Goal: Share content: Share content

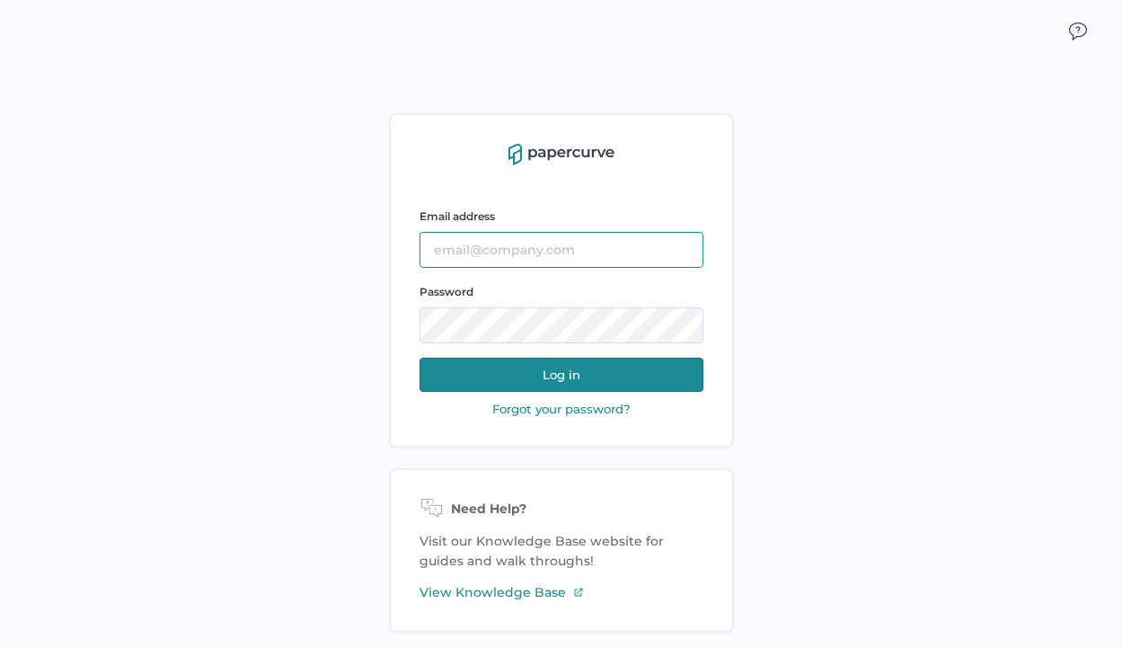
click at [564, 243] on input "text" at bounding box center [561, 250] width 284 height 36
type input "lucy.chen@fresenius-kabi.com"
click at [465, 386] on button "Log in" at bounding box center [561, 374] width 284 height 34
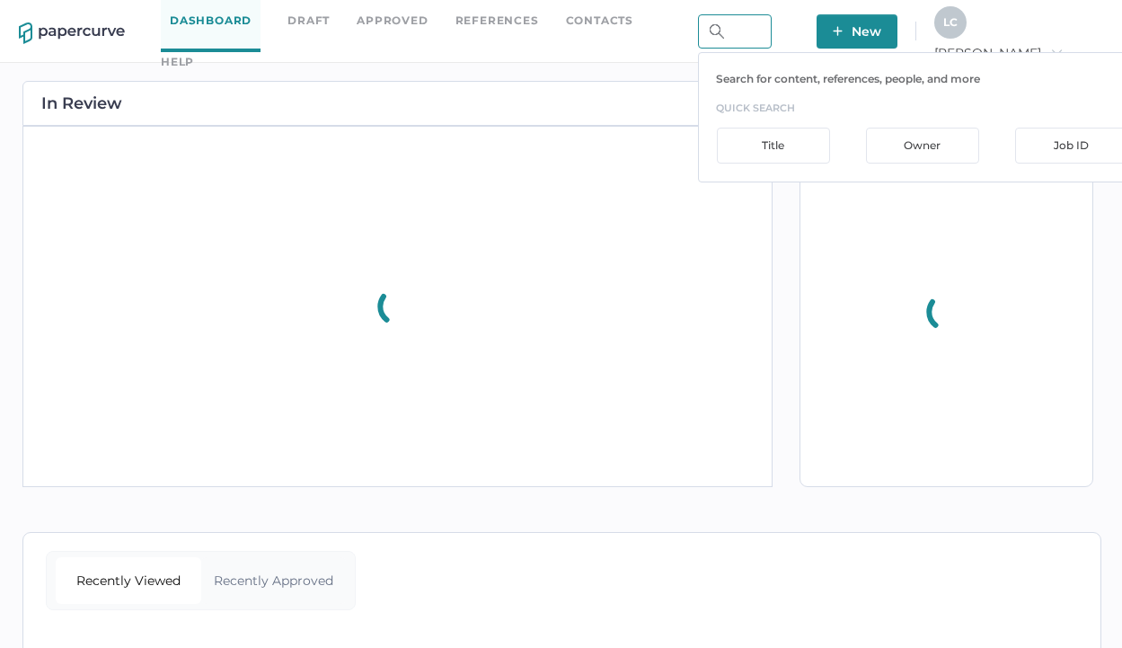
click at [772, 39] on input "text" at bounding box center [735, 31] width 74 height 34
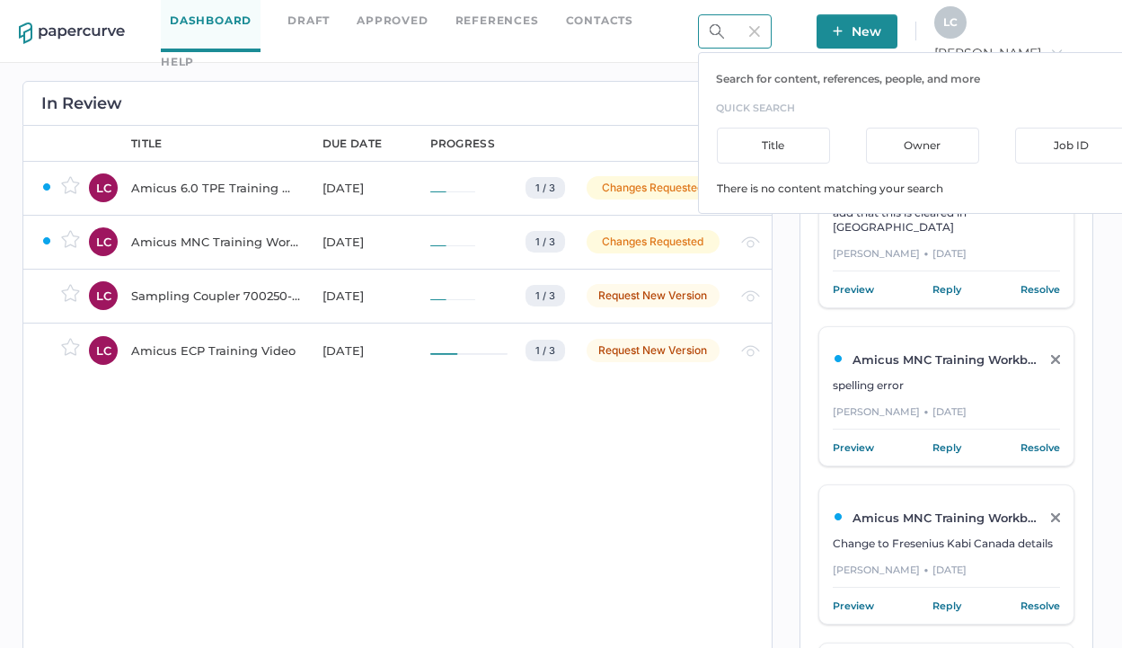
type input "s"
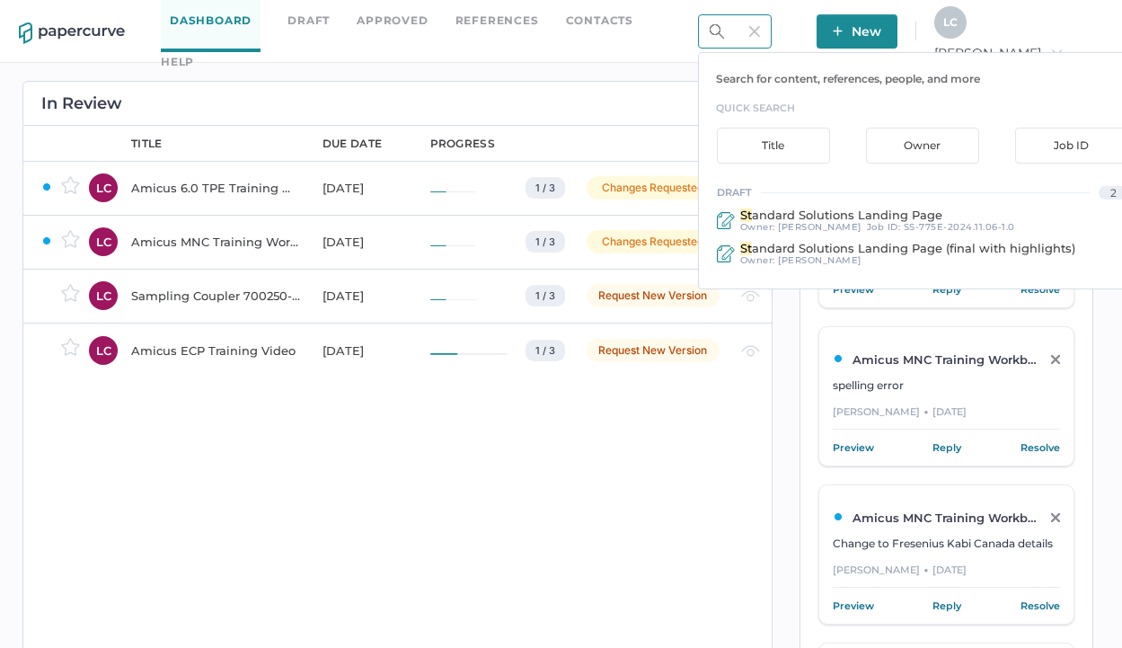
type input "s"
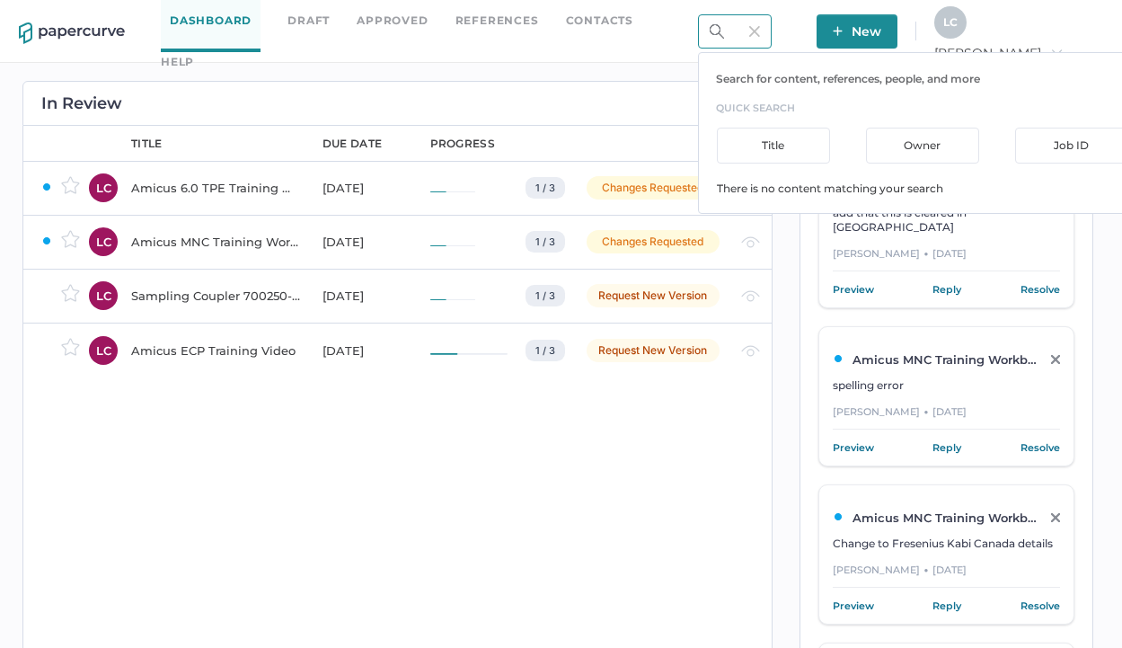
type input "ss"
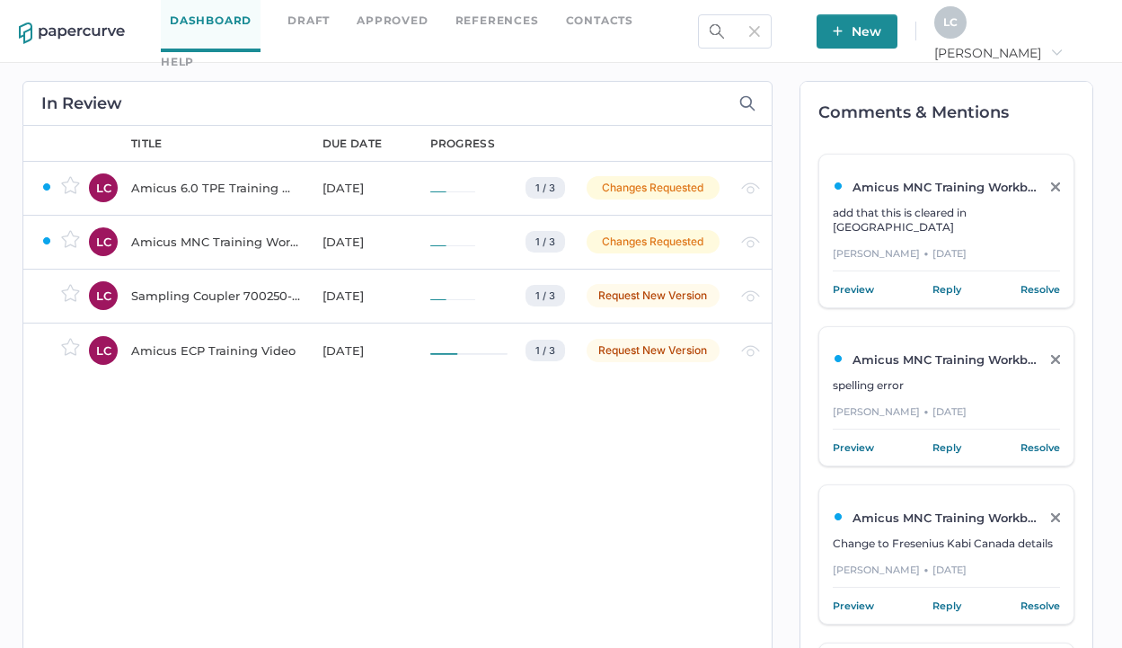
click at [381, 30] on link "Approved" at bounding box center [392, 21] width 71 height 20
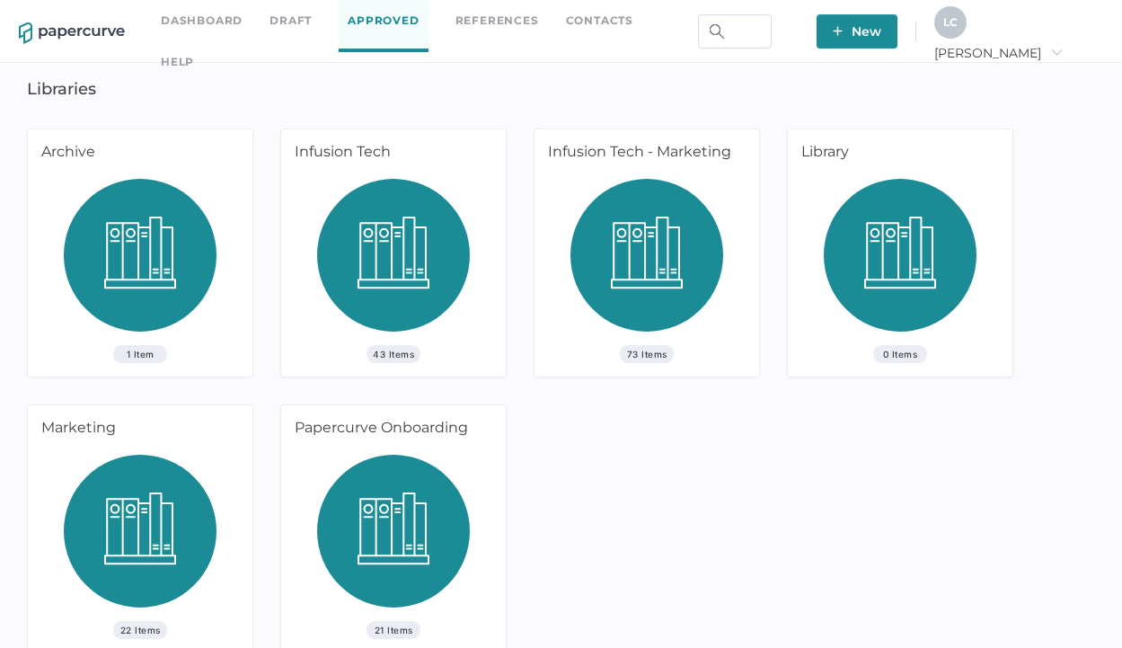
click at [416, 325] on img at bounding box center [393, 262] width 153 height 166
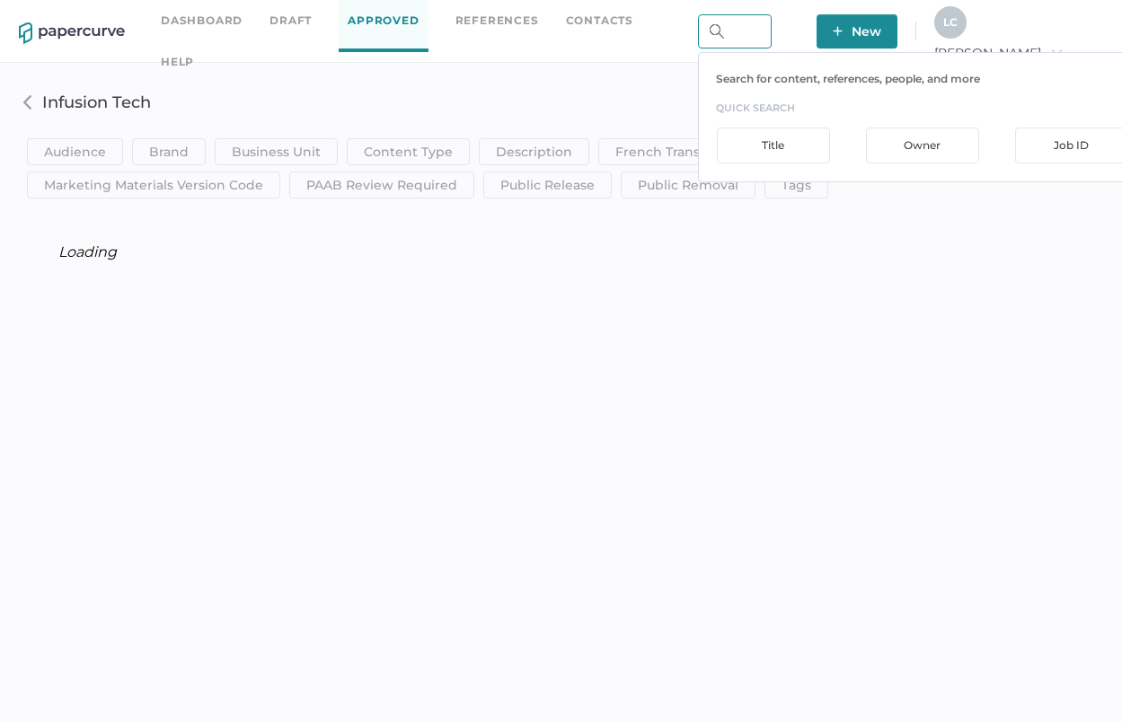
click at [750, 33] on input "text" at bounding box center [735, 31] width 74 height 34
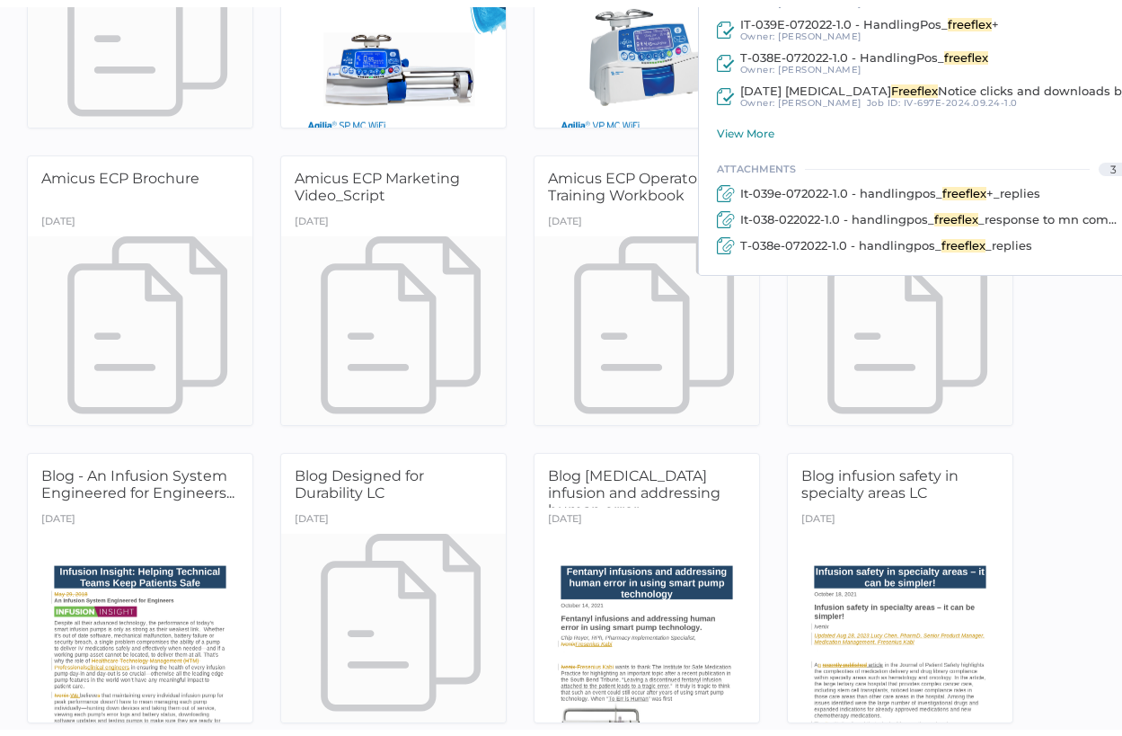
scroll to position [437, 0]
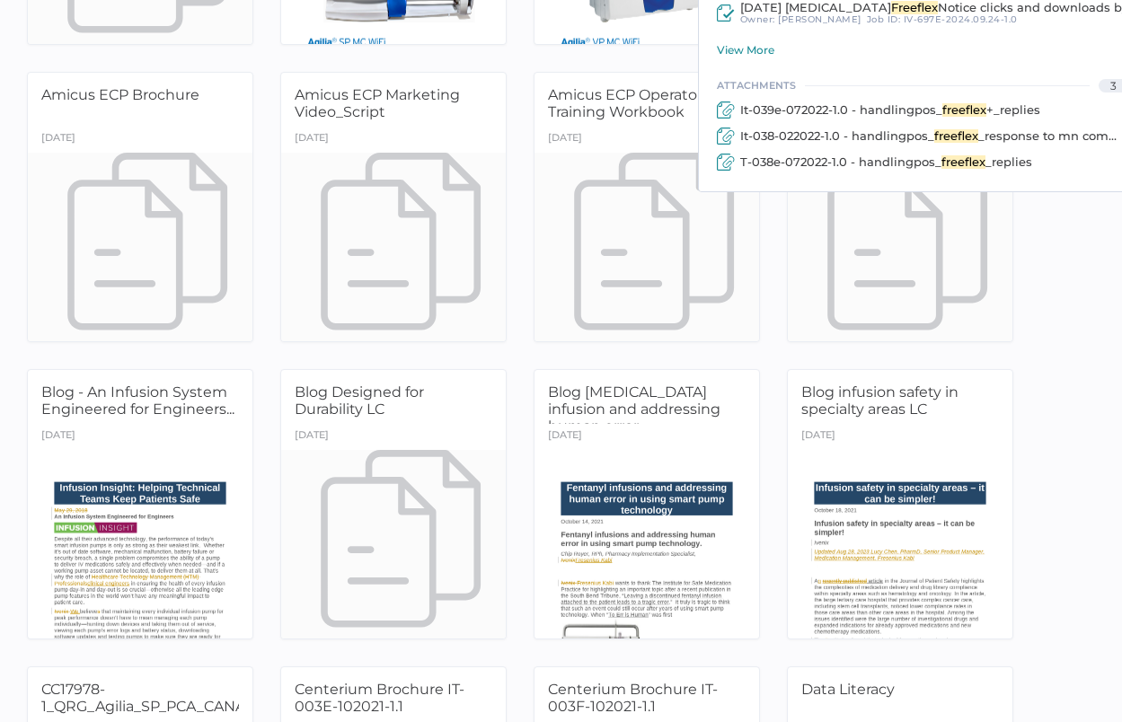
type input "freeflex"
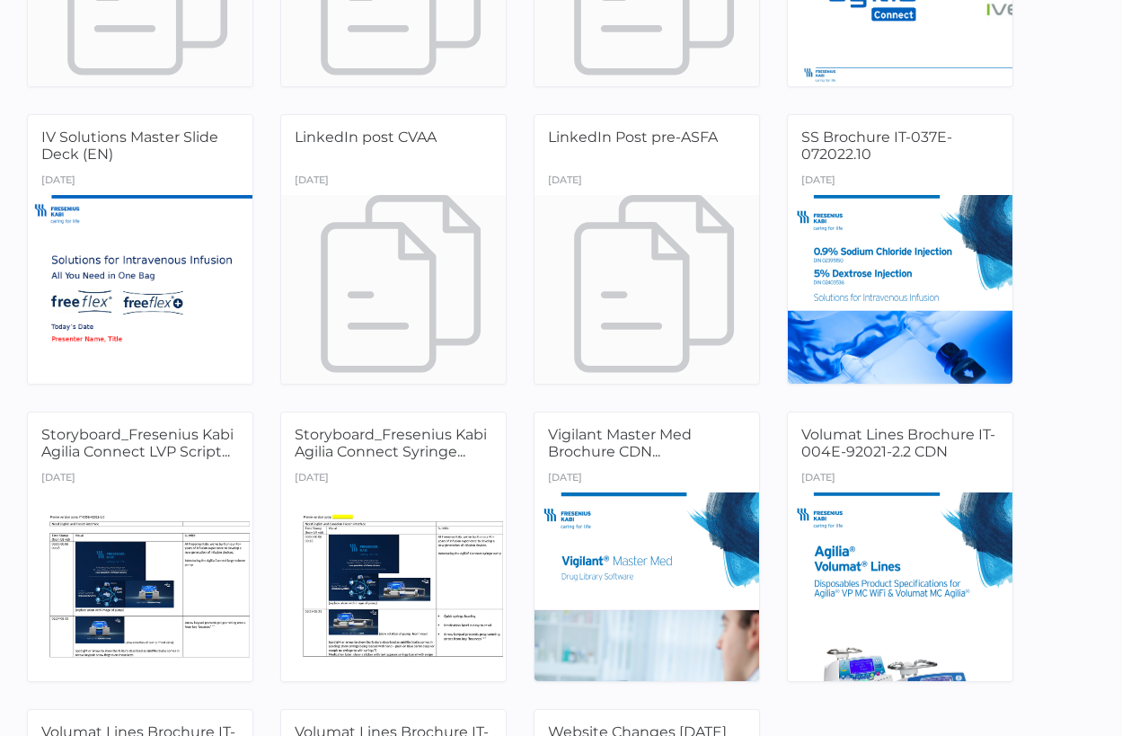
scroll to position [2503, 0]
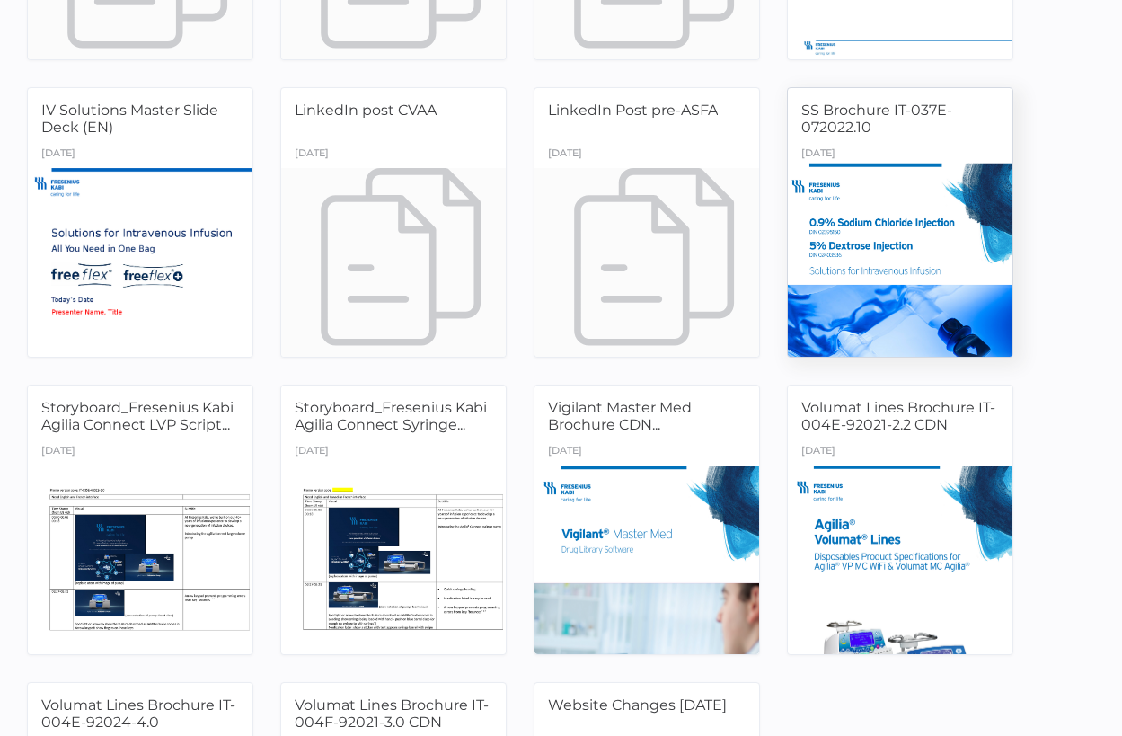
click at [950, 212] on div at bounding box center [900, 262] width 236 height 199
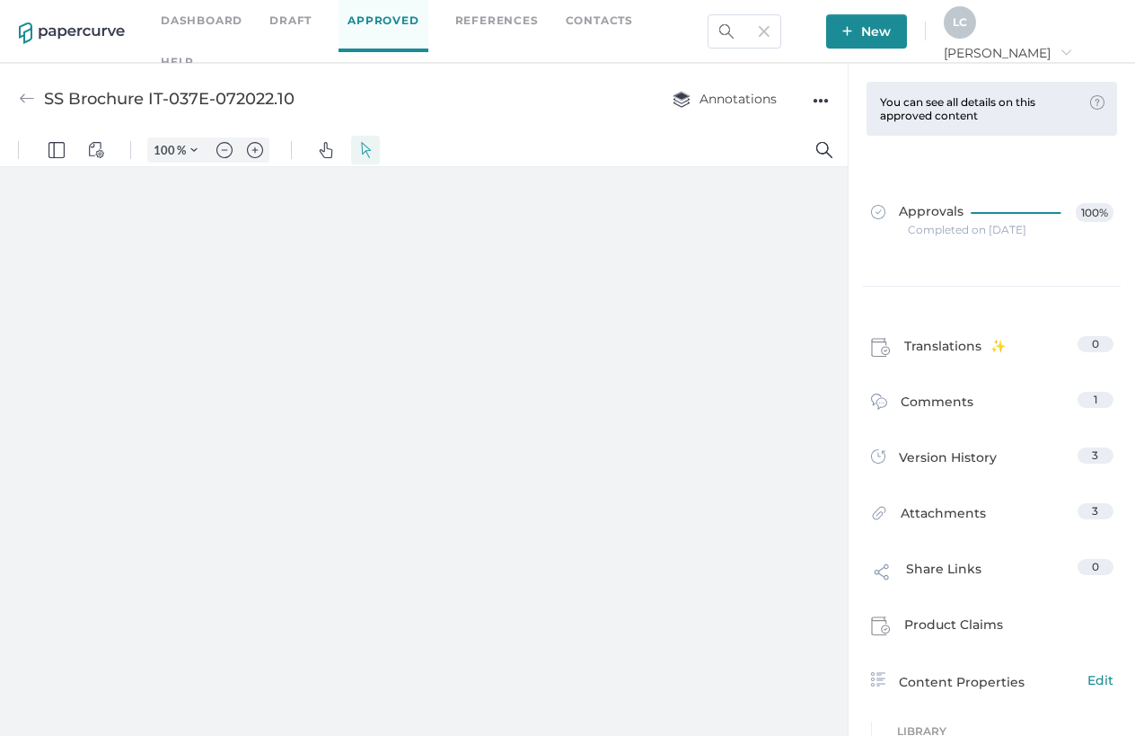
type input "160"
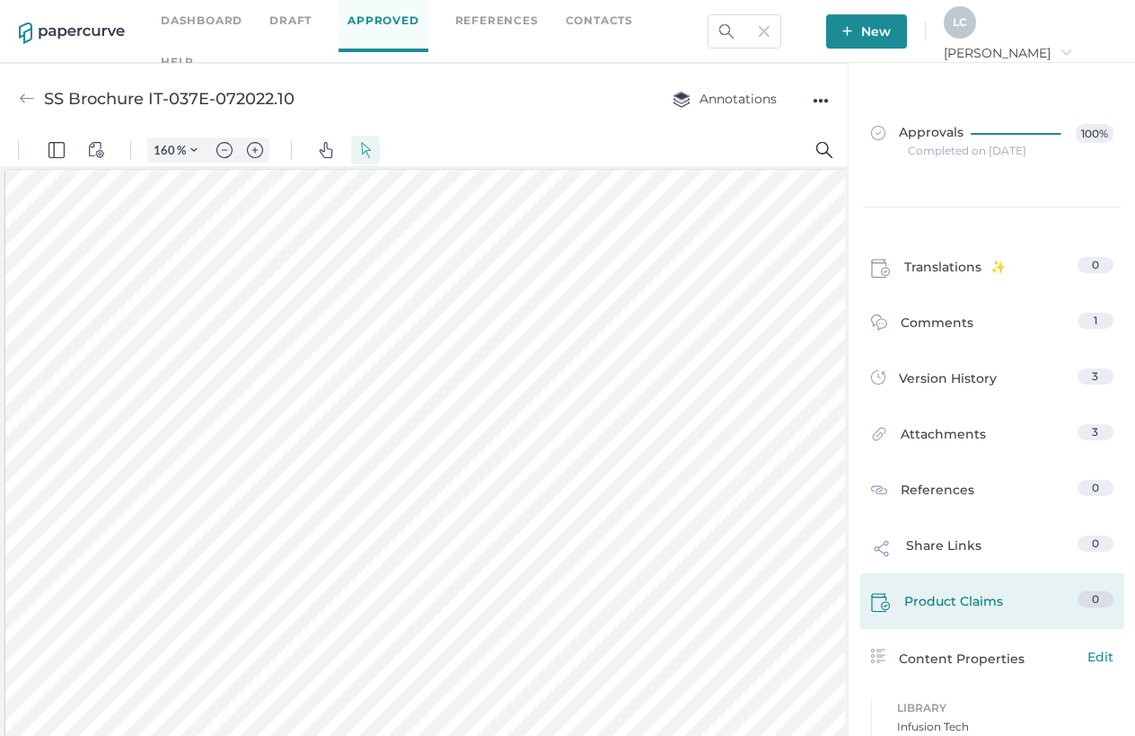
scroll to position [169, 0]
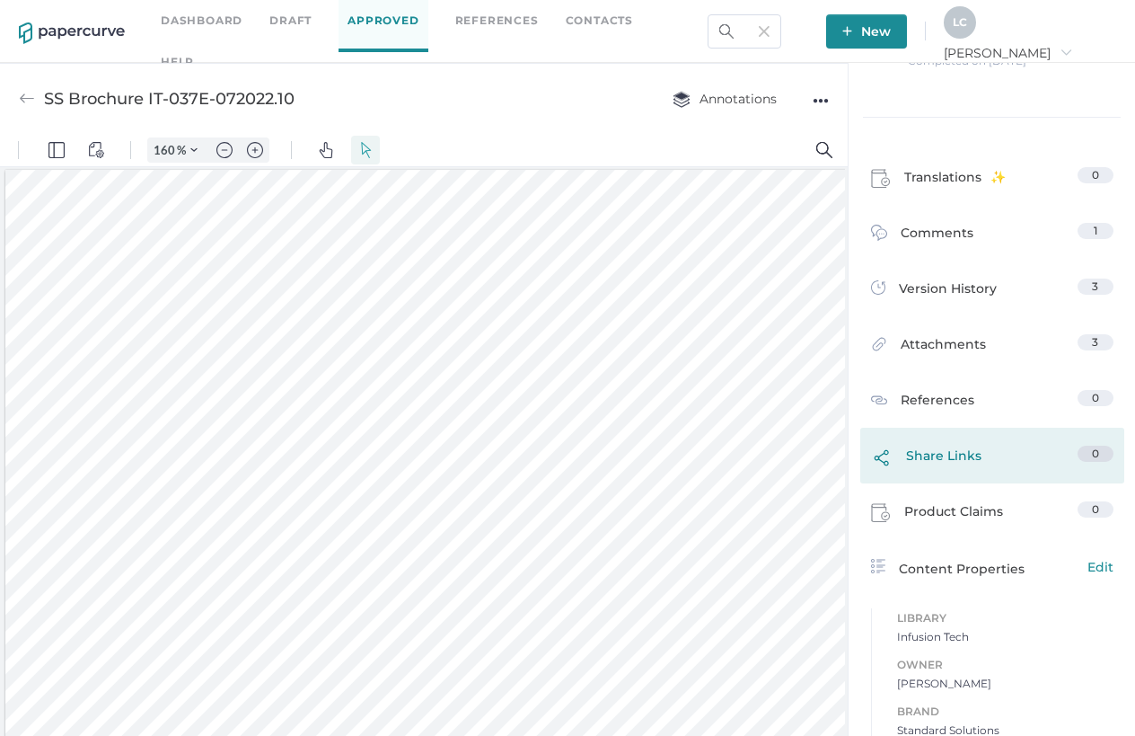
click at [897, 463] on span at bounding box center [888, 461] width 35 height 30
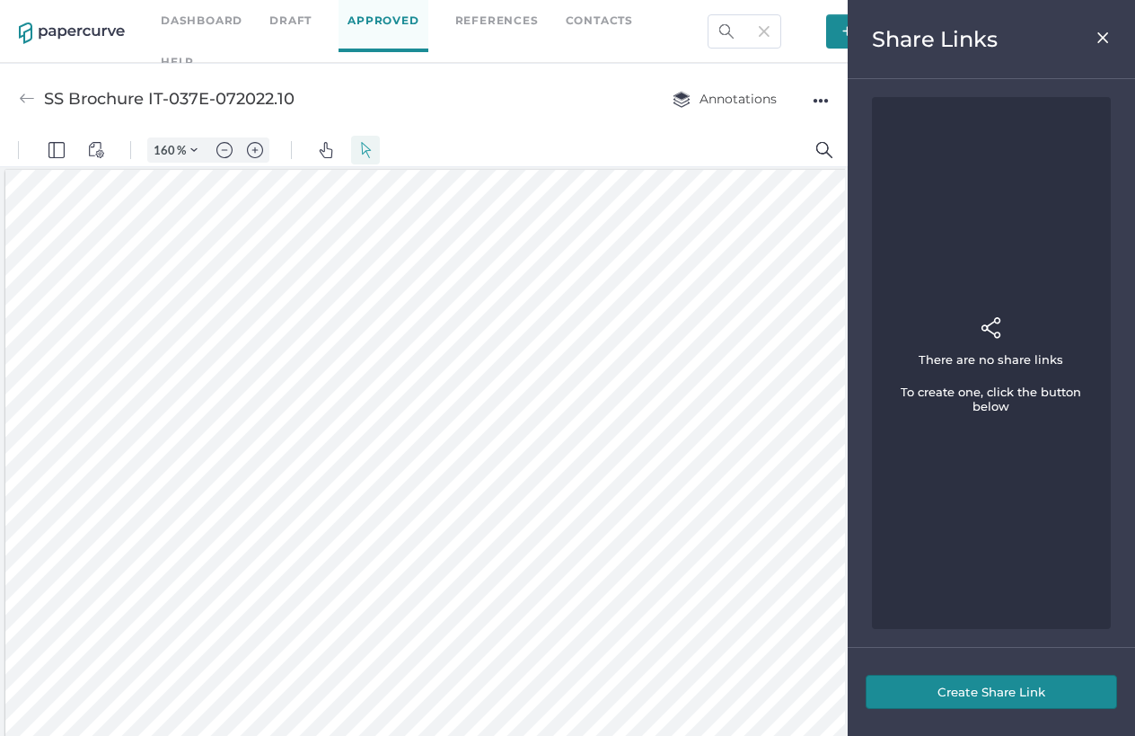
click at [924, 647] on button "Create Share Link" at bounding box center [992, 692] width 252 height 34
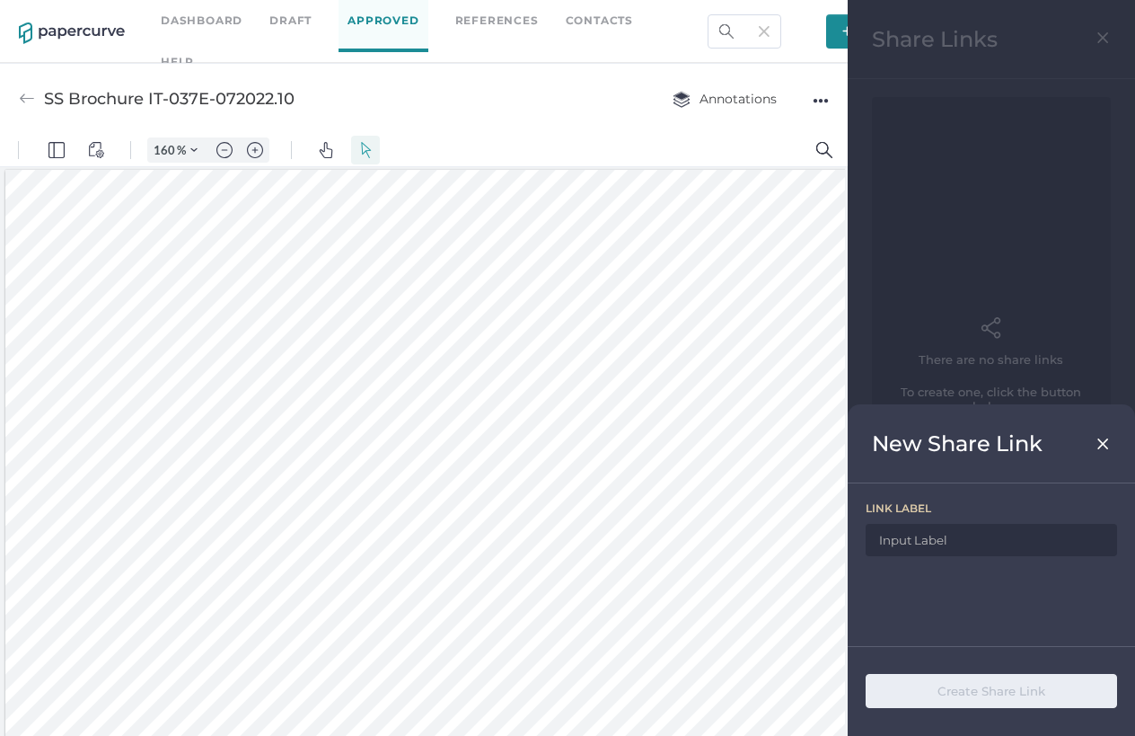
click at [1099, 448] on img at bounding box center [1103, 444] width 15 height 14
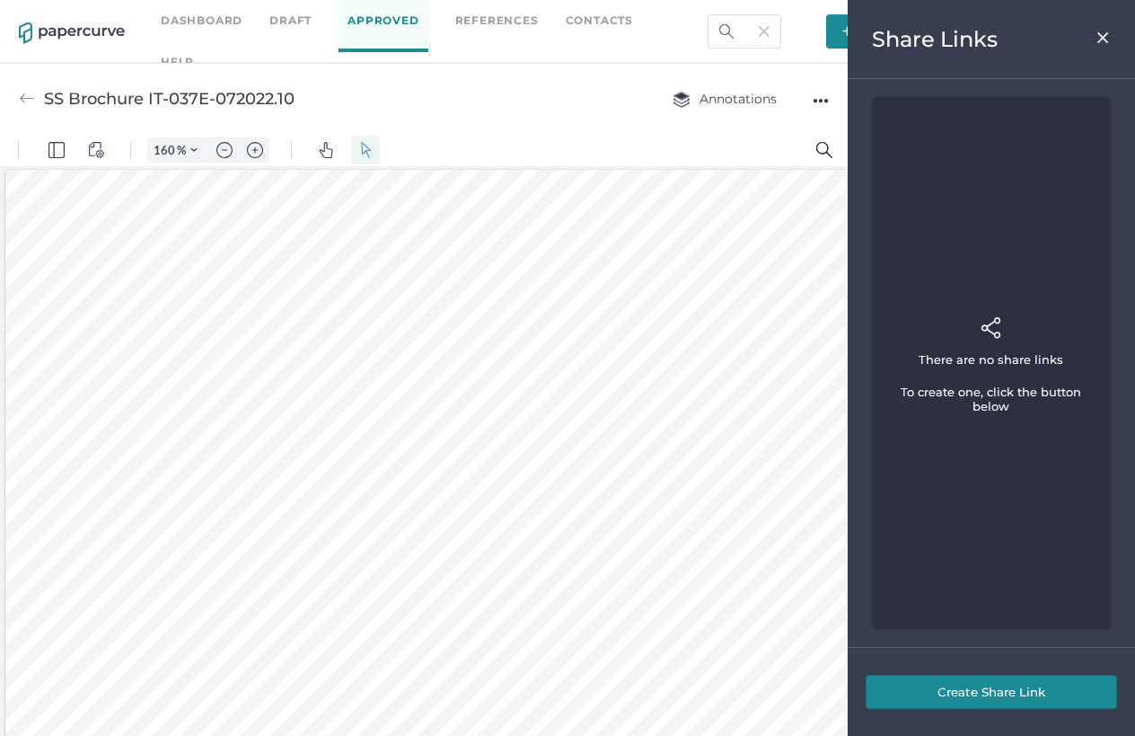
click at [977, 647] on button "Create Share Link" at bounding box center [992, 692] width 252 height 34
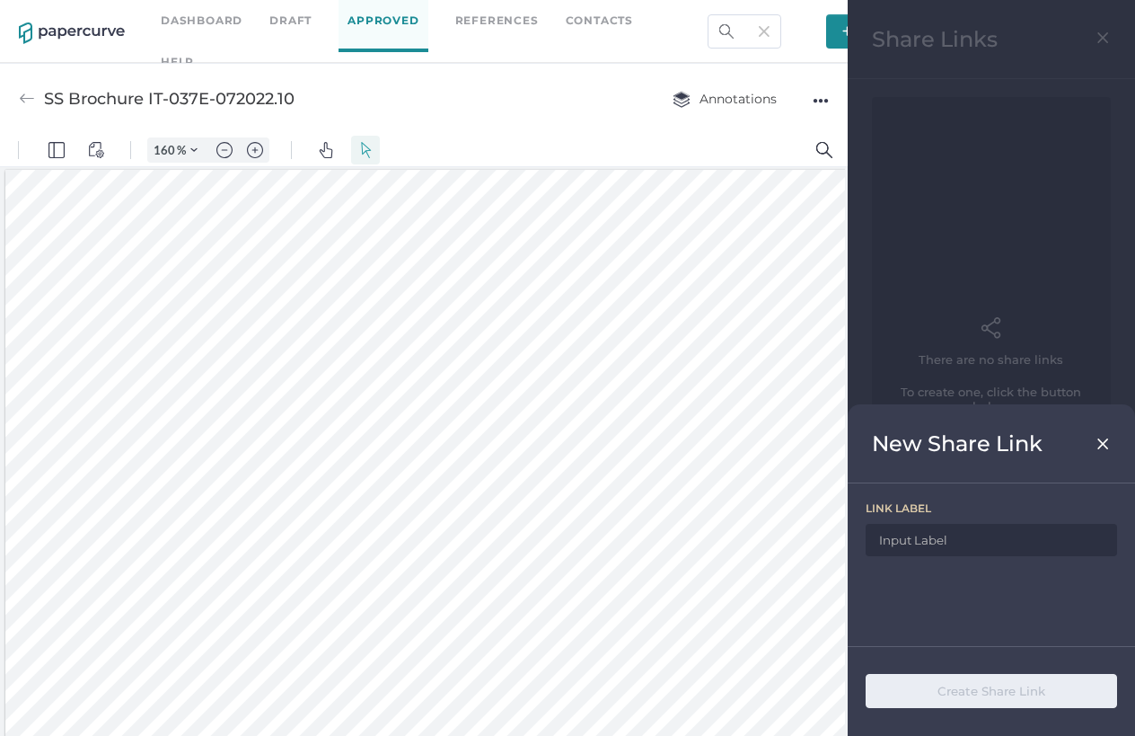
drag, startPoint x: 986, startPoint y: 677, endPoint x: 766, endPoint y: 552, distance: 253.5
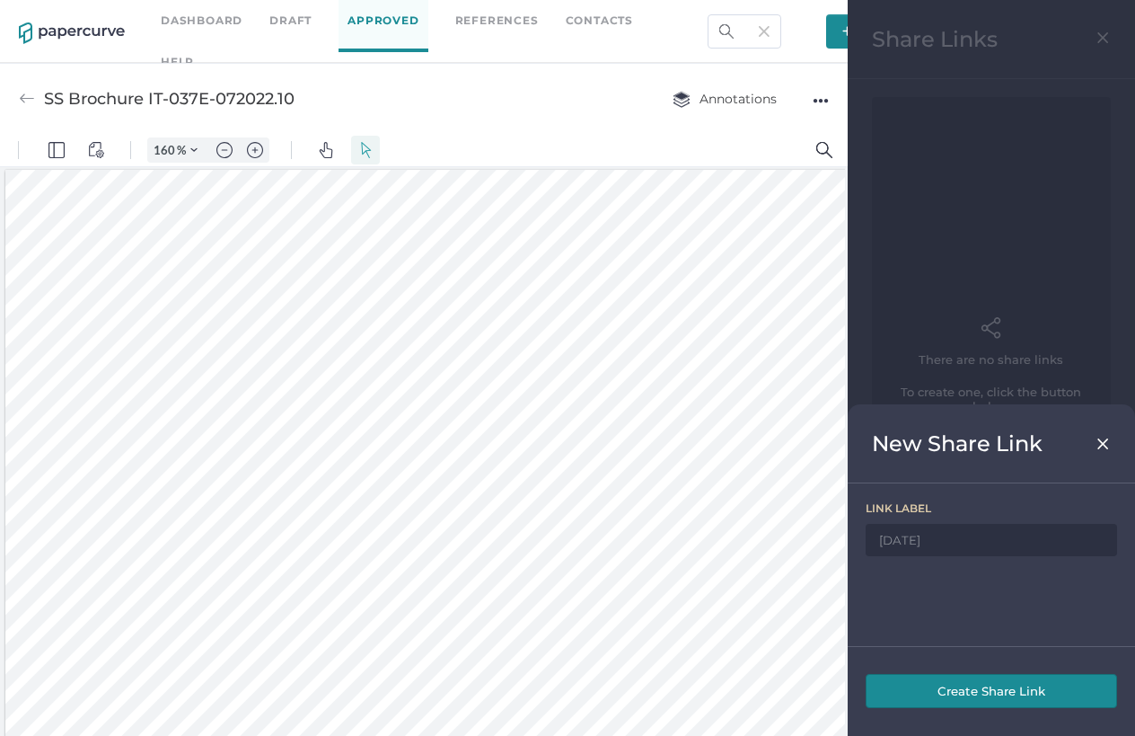
type input "Sep 2025"
click at [943, 647] on button "Create Share Link" at bounding box center [992, 691] width 252 height 34
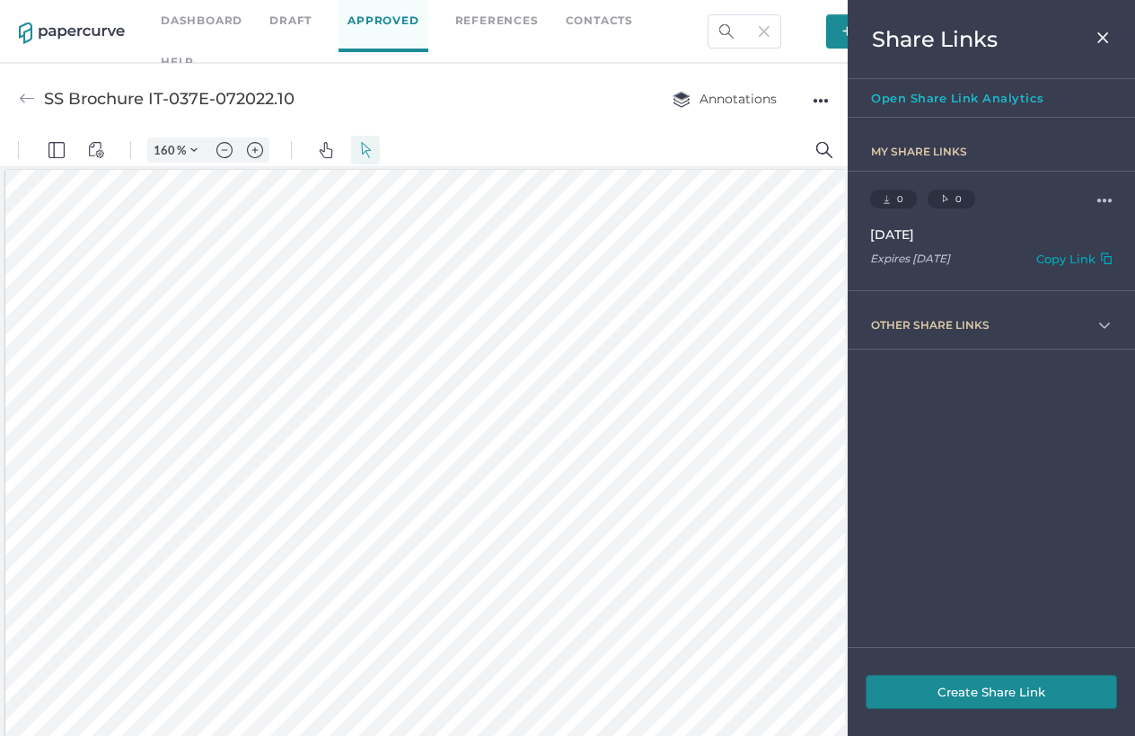
click at [1064, 260] on div "Copy Link" at bounding box center [1066, 262] width 59 height 21
click at [1099, 39] on img at bounding box center [1103, 38] width 15 height 14
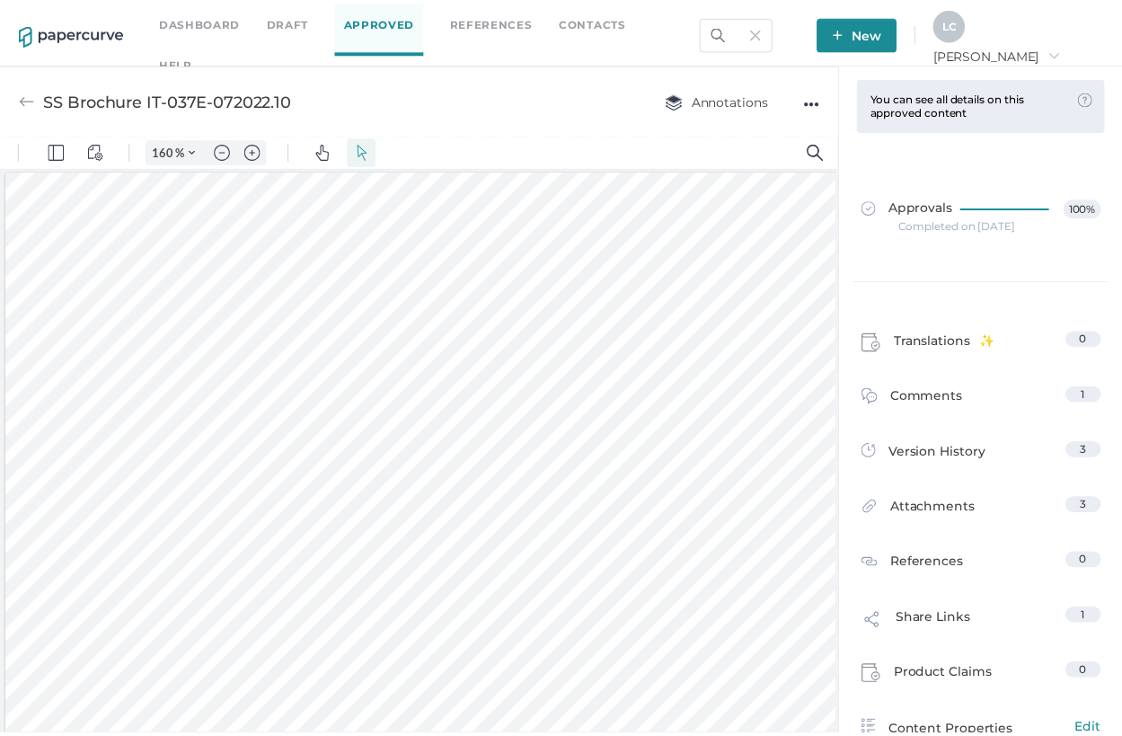
scroll to position [0, 0]
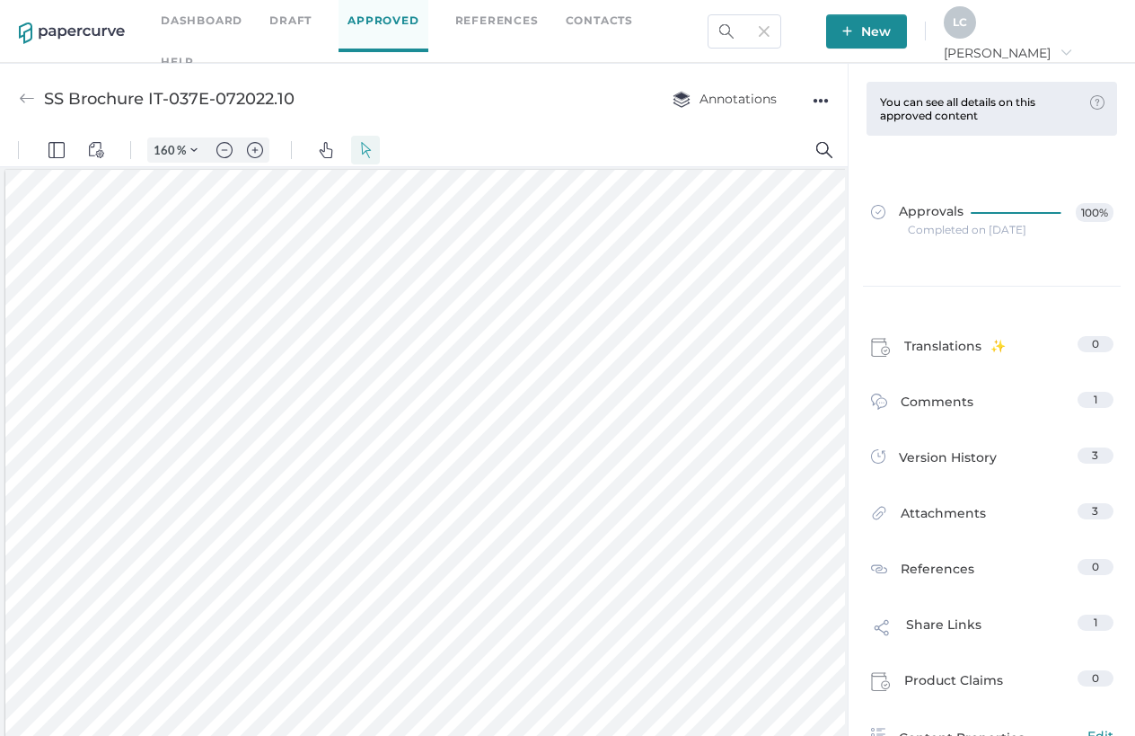
click at [819, 95] on div "●●●" at bounding box center [821, 100] width 16 height 25
click at [96, 154] on img "View Controls" at bounding box center [96, 150] width 16 height 16
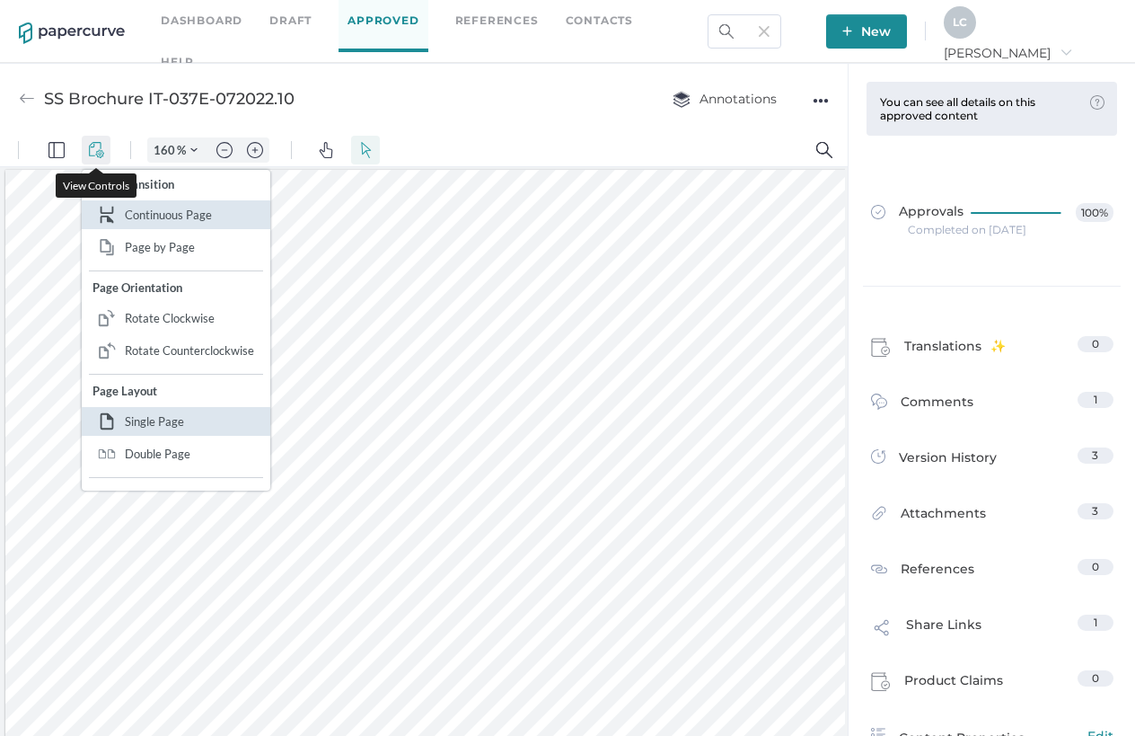
click at [96, 154] on img "View Controls" at bounding box center [96, 150] width 16 height 16
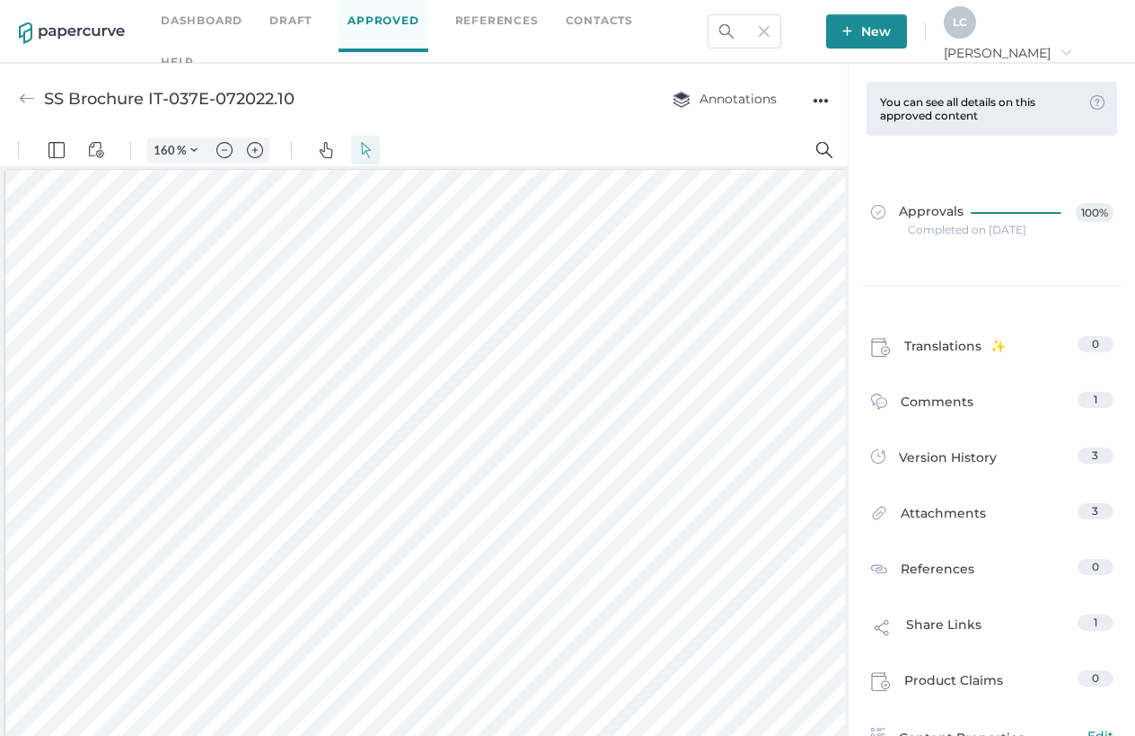
click at [831, 99] on div "SS Brochure IT-037E-072022.10 Annotations ●●●" at bounding box center [424, 98] width 848 height 71
click at [816, 93] on div "●●●" at bounding box center [821, 100] width 16 height 25
click at [769, 64] on div "SS Brochure IT-037E-072022.10 Annotations ●●● Download Delete" at bounding box center [424, 98] width 848 height 71
click at [1090, 100] on img at bounding box center [1097, 102] width 14 height 14
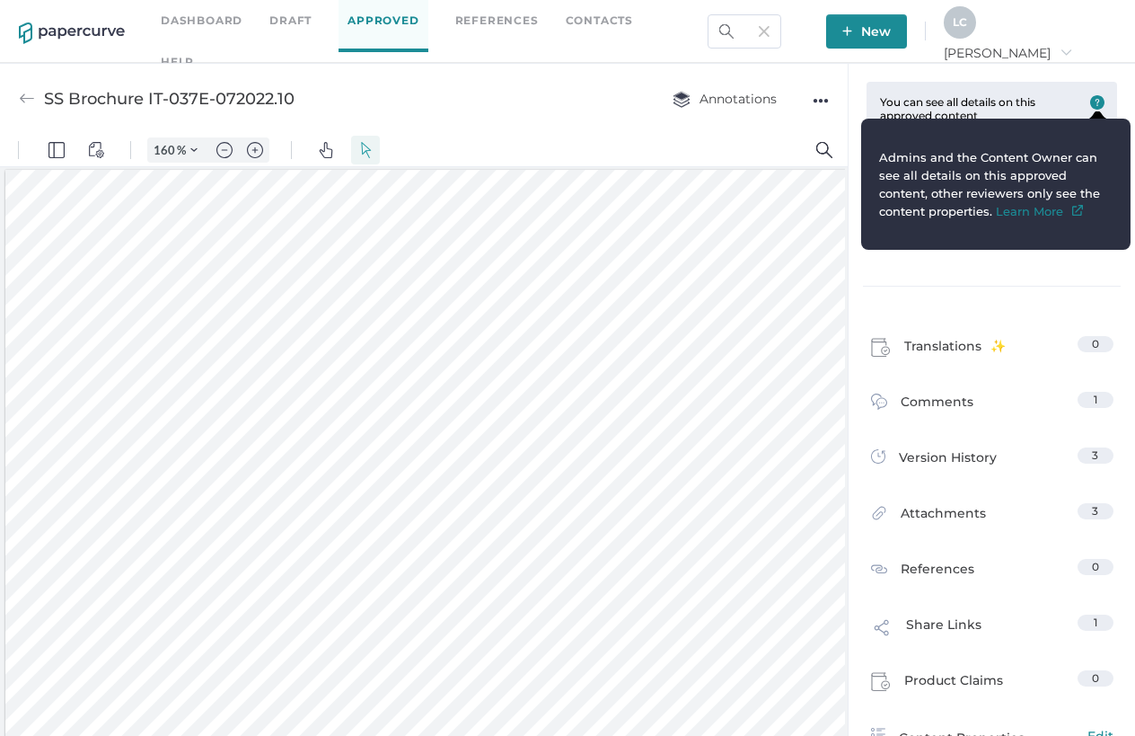
click at [1008, 214] on link "Learn More" at bounding box center [1039, 211] width 87 height 14
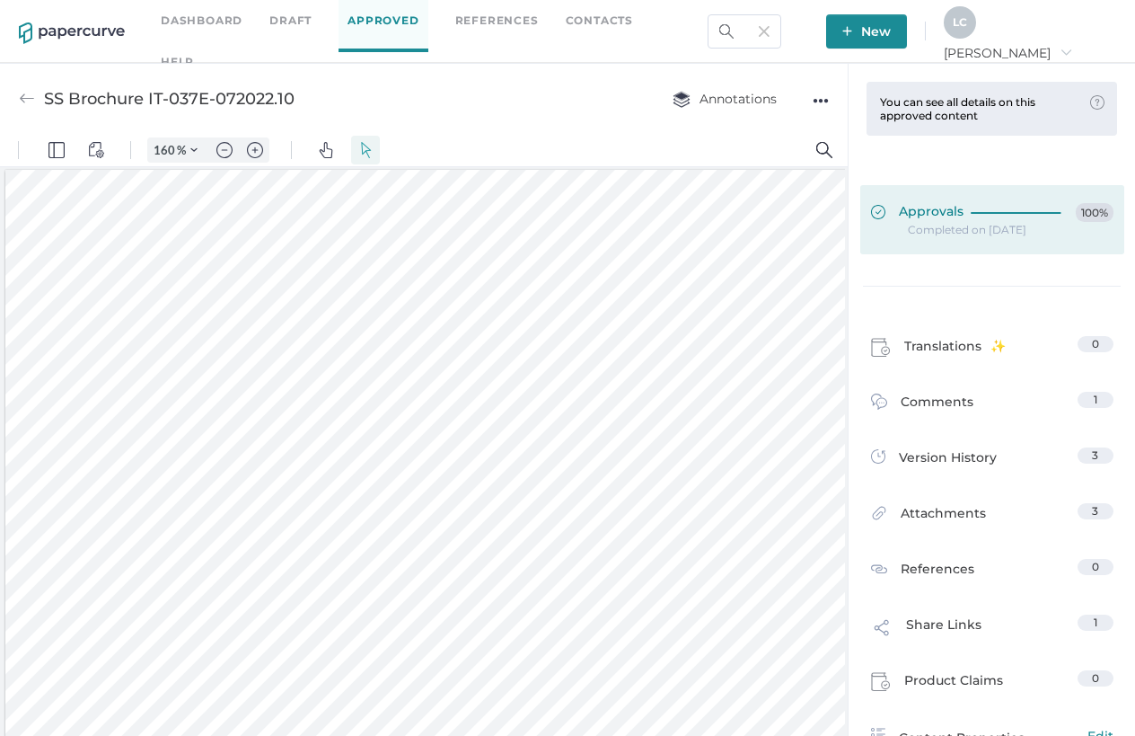
click at [941, 214] on span "Approvals" at bounding box center [917, 213] width 93 height 20
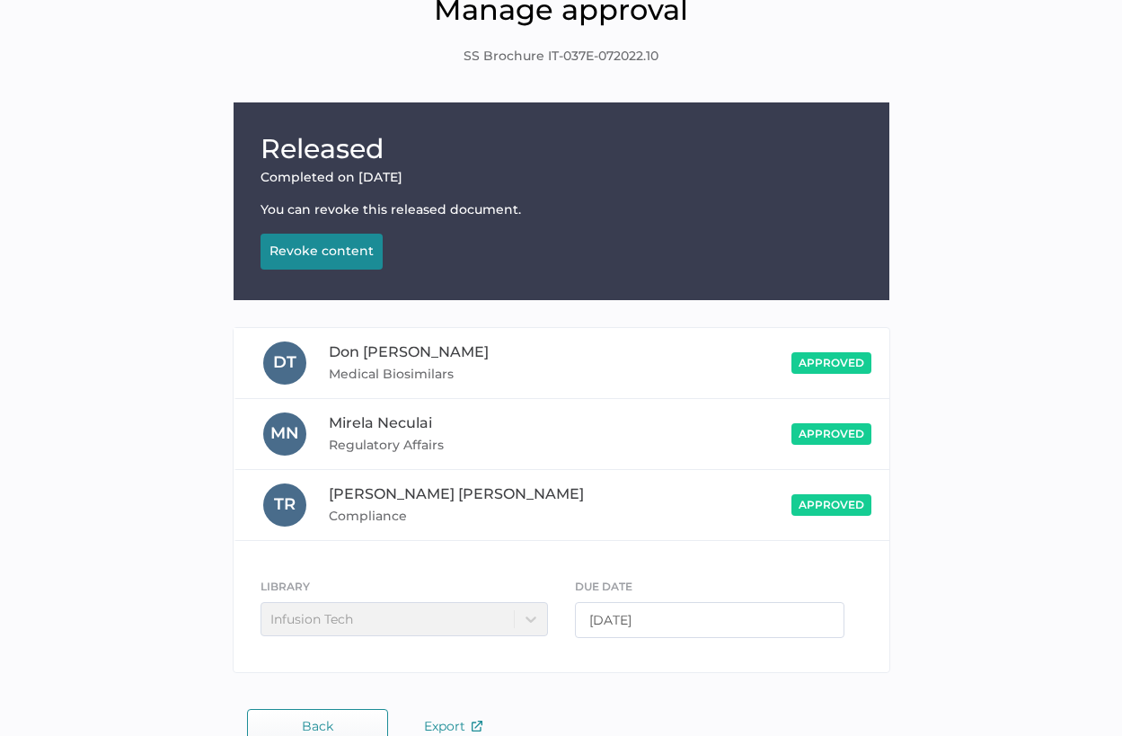
scroll to position [124, 0]
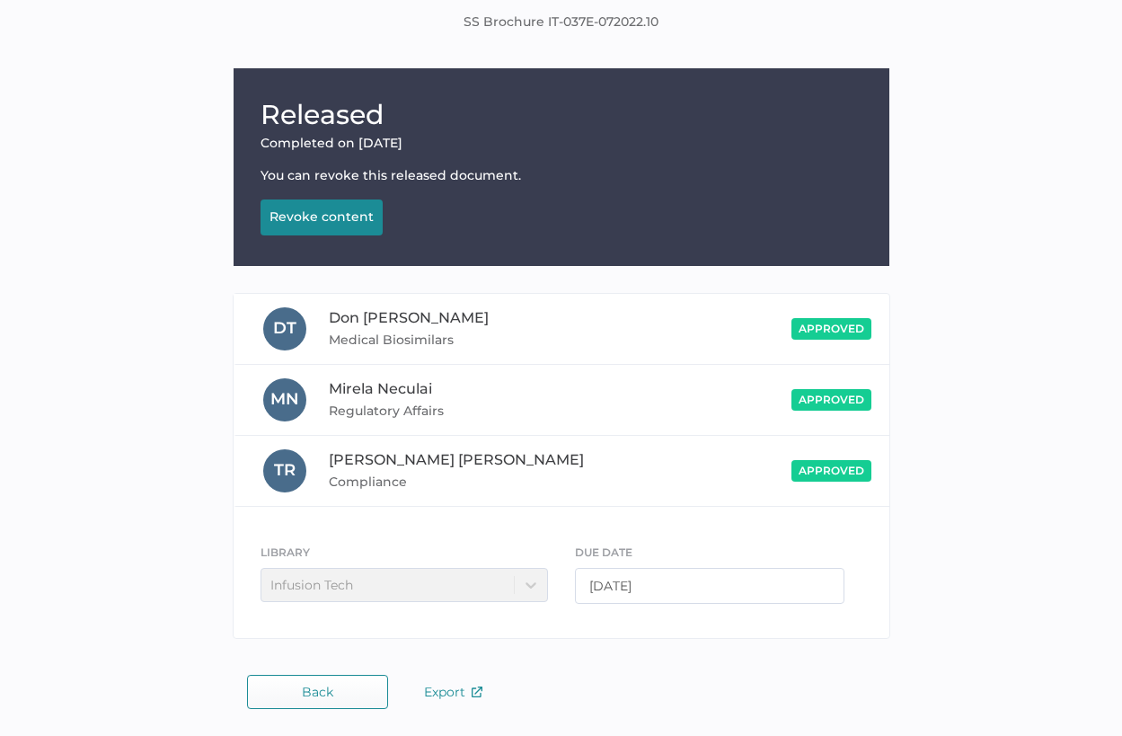
click at [262, 647] on button "Back" at bounding box center [317, 692] width 141 height 34
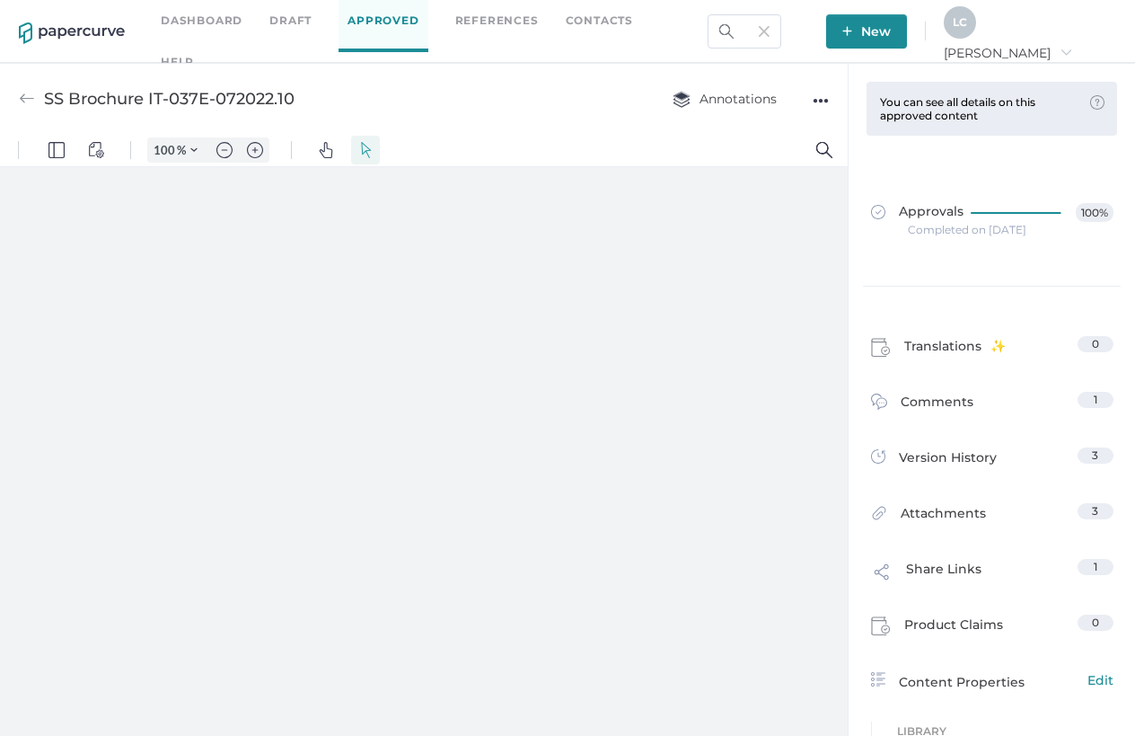
type input "160"
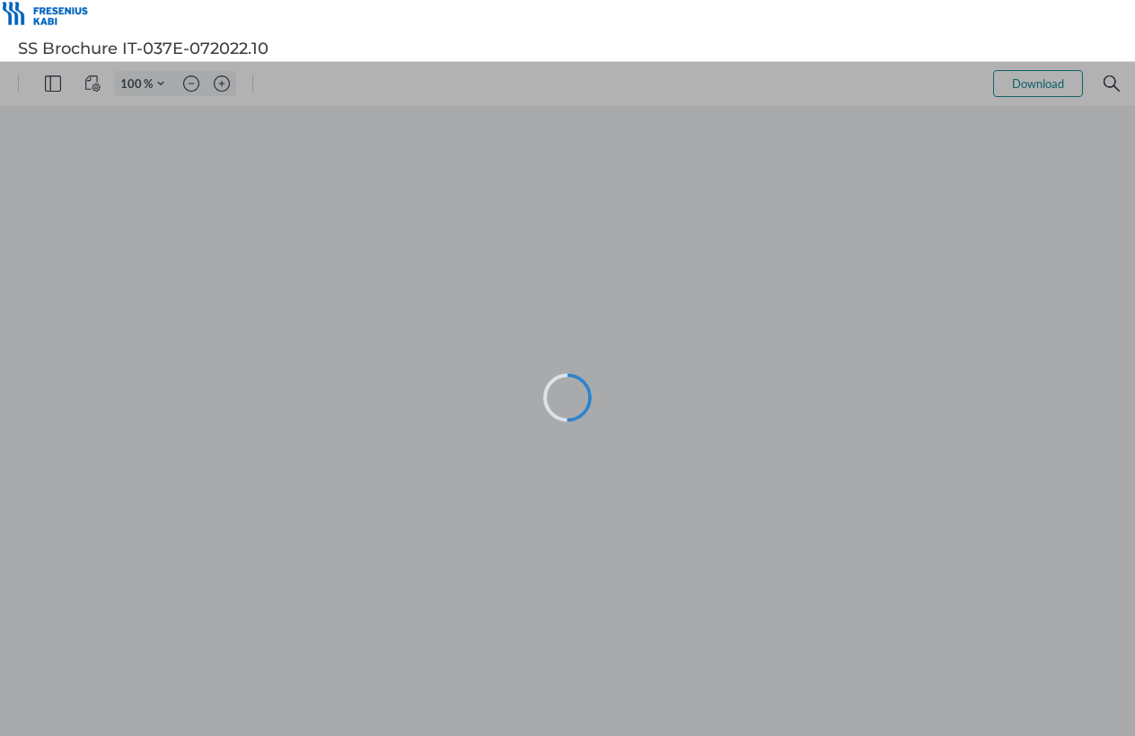
type input "88"
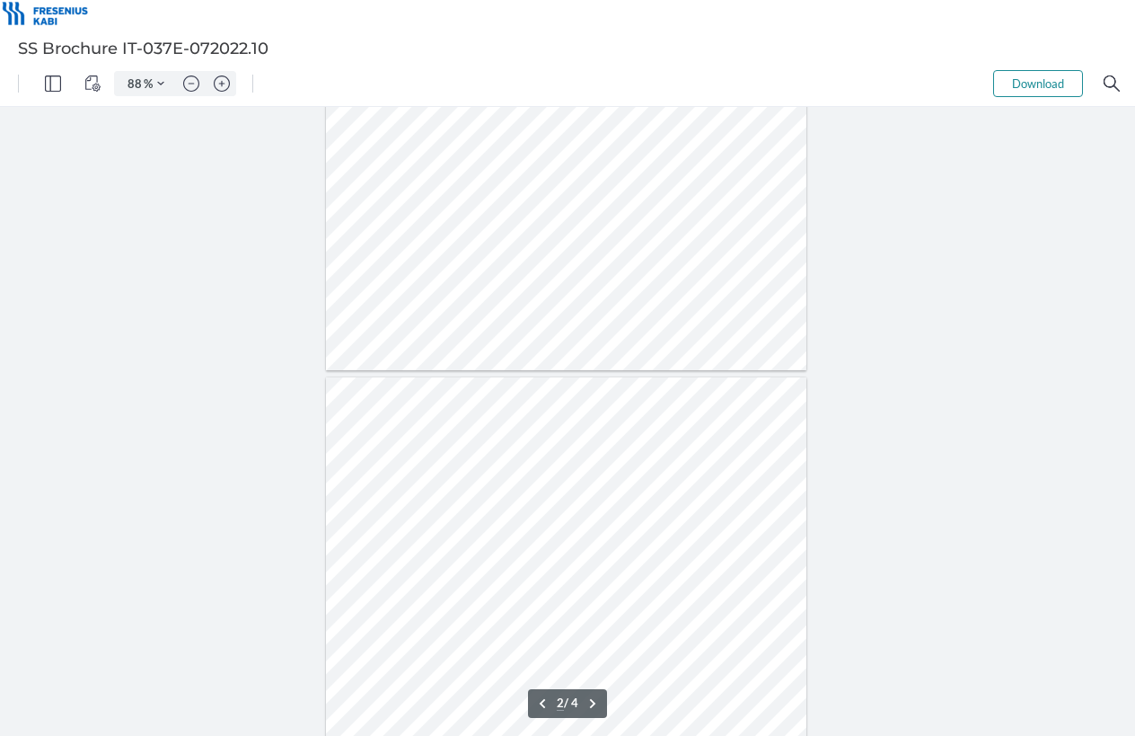
type input "1"
